Goal: Information Seeking & Learning: Learn about a topic

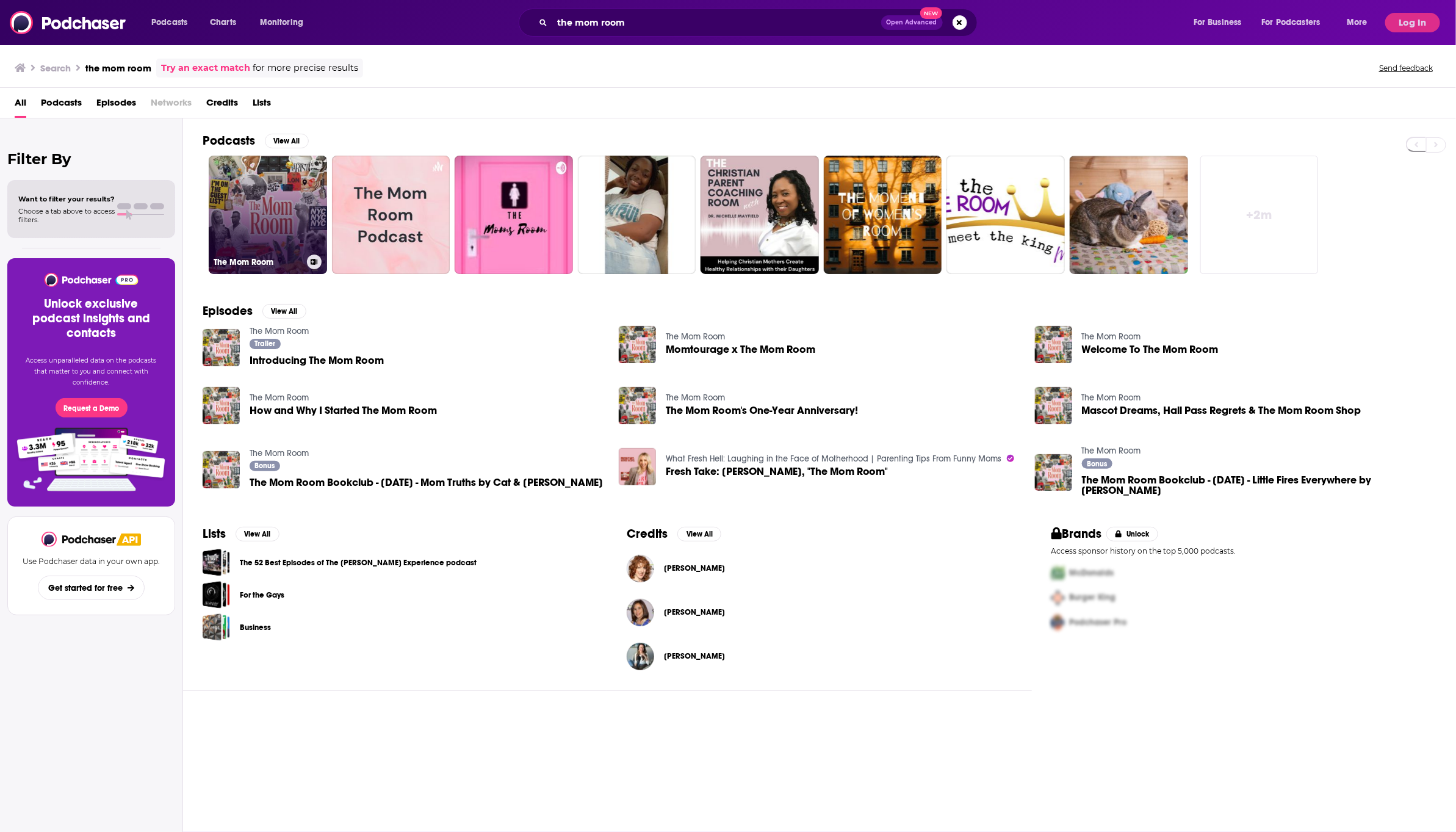
click at [270, 209] on link "The Mom Room" at bounding box center [268, 215] width 118 height 118
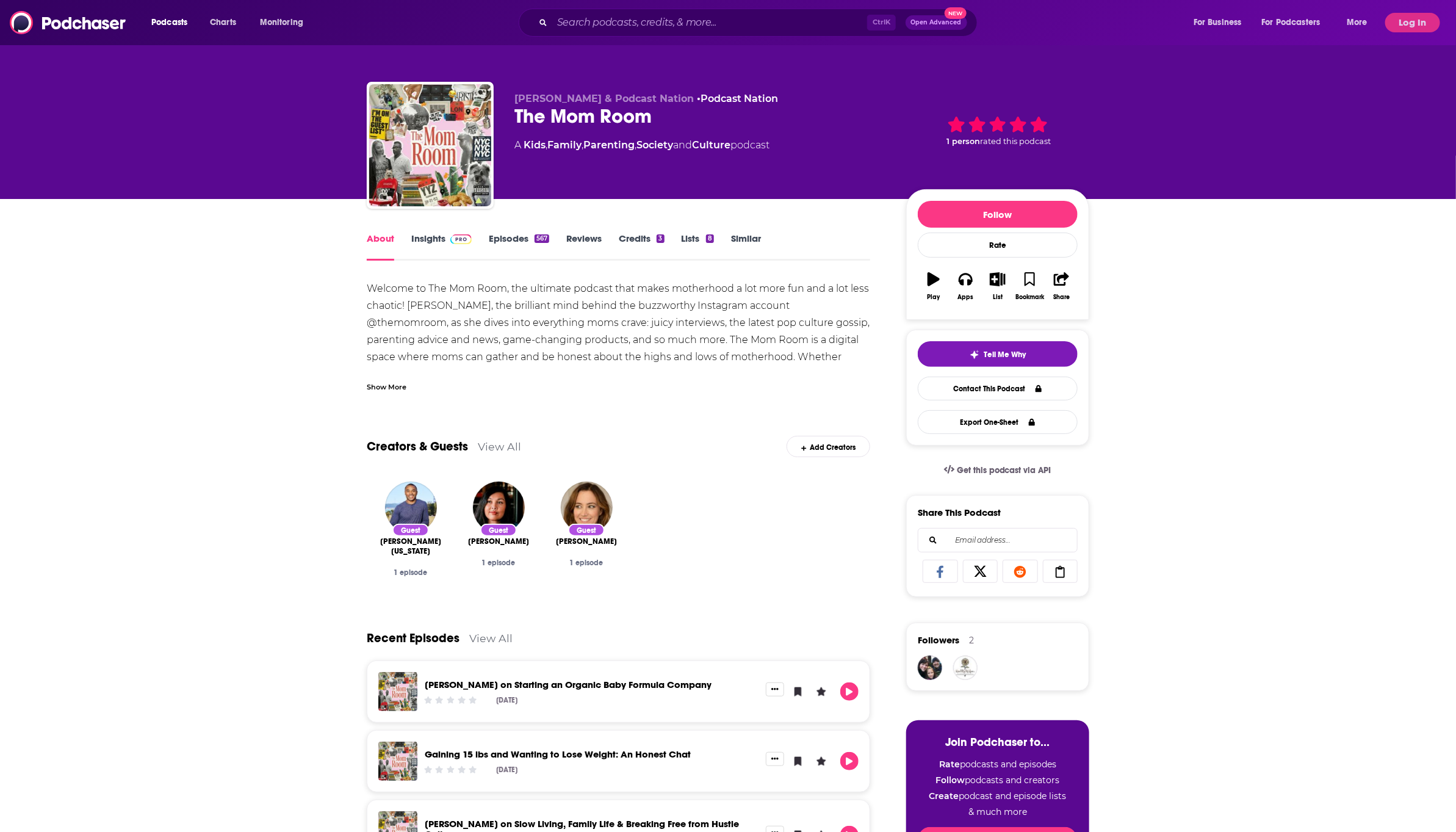
click at [384, 392] on div "Show More" at bounding box center [386, 386] width 39 height 11
